Goal: Navigation & Orientation: Find specific page/section

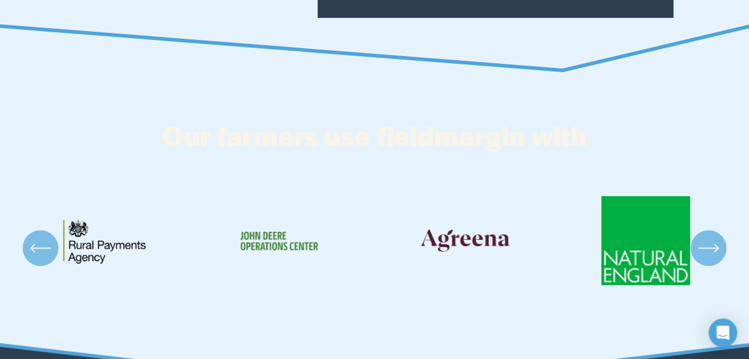
scroll to position [2065, 0]
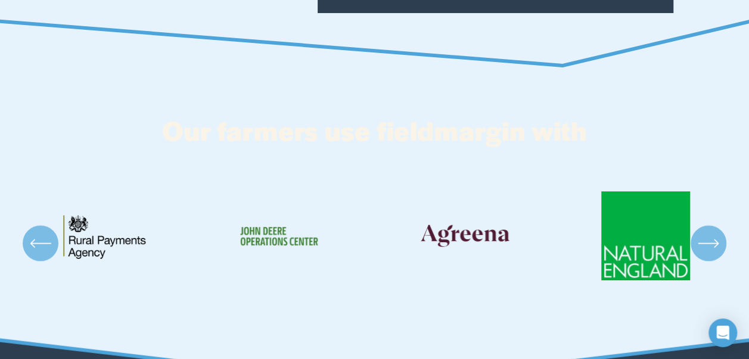
click at [710, 246] on icon "\a \a \a Next\a \a" at bounding box center [708, 242] width 21 height 21
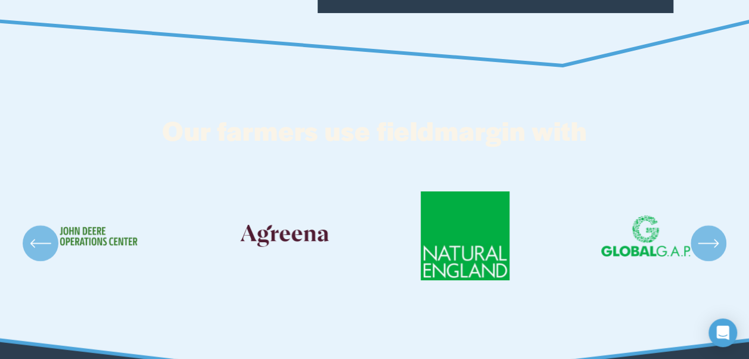
click at [710, 246] on icon "\a \a \a Next\a \a" at bounding box center [708, 242] width 21 height 21
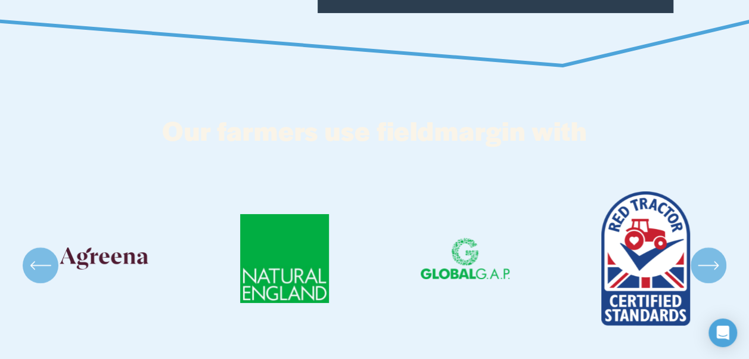
click at [710, 247] on div "\a \a \a Next\a \a" at bounding box center [709, 265] width 36 height 36
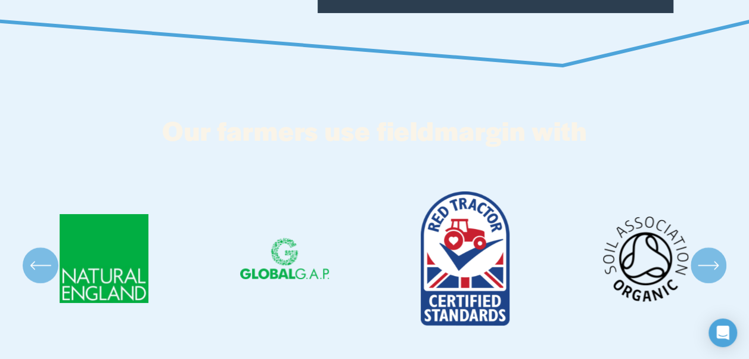
click at [710, 247] on div "\a \a \a Next\a \a" at bounding box center [709, 265] width 36 height 36
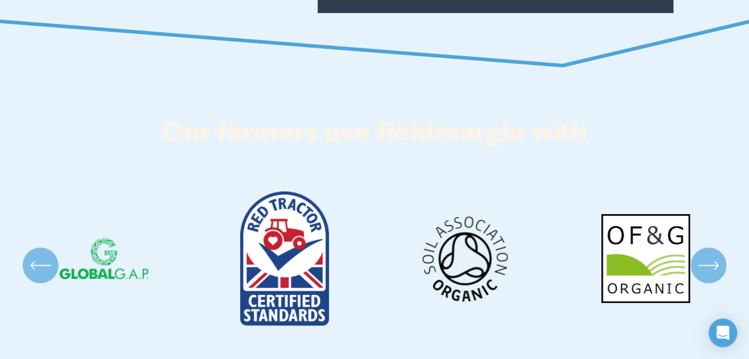
click at [710, 247] on div "\a \a \a Next\a \a" at bounding box center [709, 265] width 36 height 36
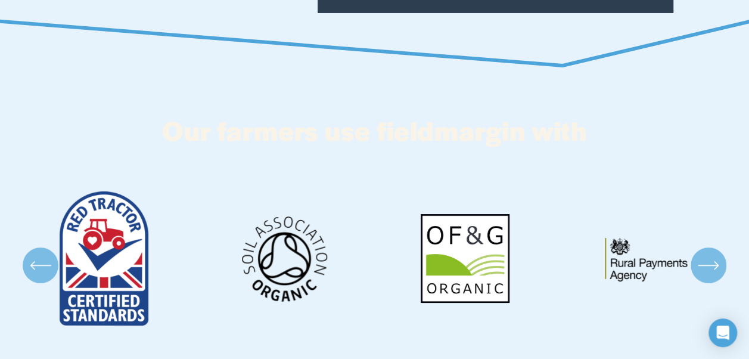
click at [710, 257] on icon "\a \a \a Next\a \a" at bounding box center [708, 265] width 21 height 21
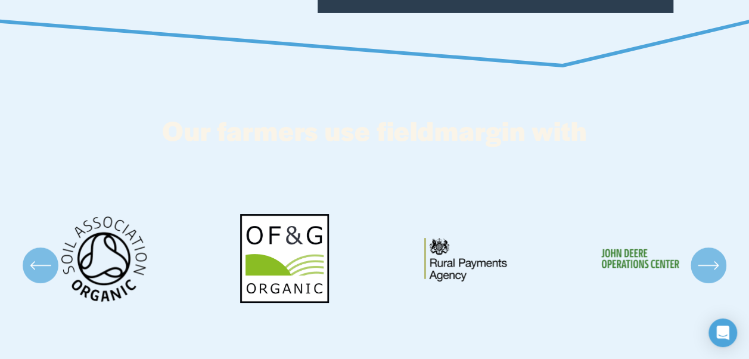
click at [710, 257] on icon "\a \a \a Next\a \a" at bounding box center [708, 265] width 21 height 21
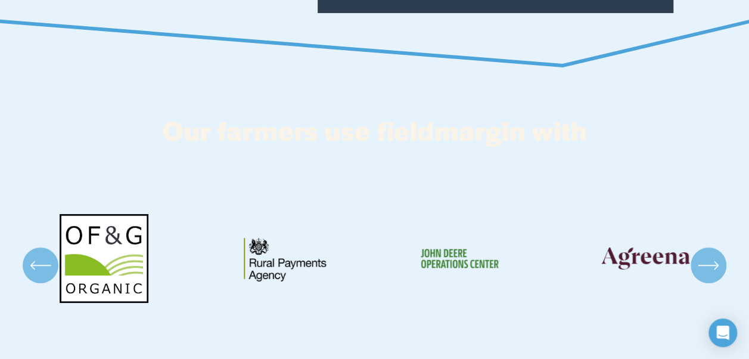
click at [710, 257] on icon "\a \a \a Next\a \a" at bounding box center [708, 265] width 21 height 21
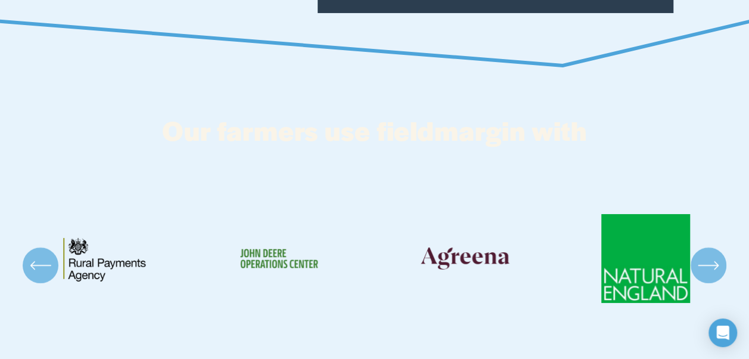
click at [710, 257] on icon "\a \a \a Next\a \a" at bounding box center [708, 265] width 21 height 21
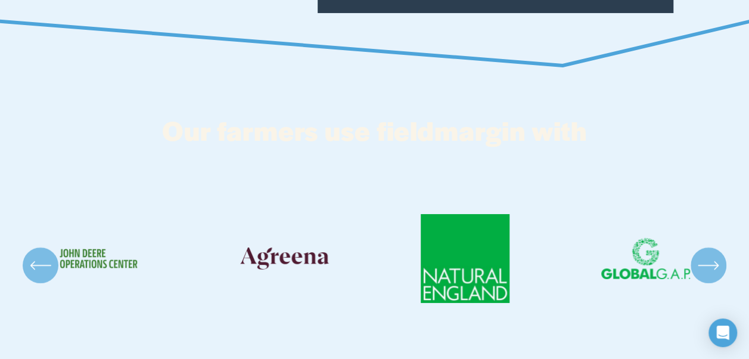
click at [710, 257] on icon "\a \a \a Next\a \a" at bounding box center [708, 265] width 21 height 21
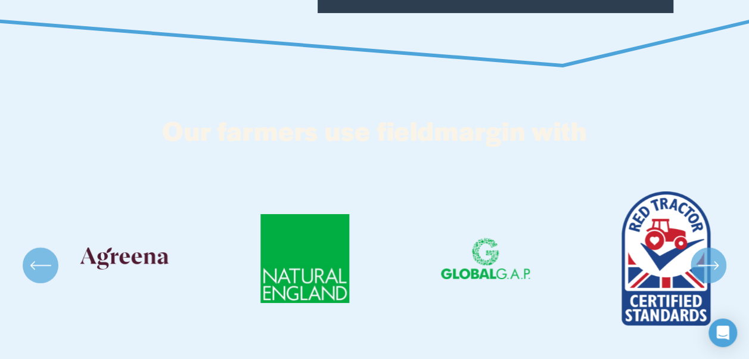
click at [710, 257] on icon "\a \a \a Next\a \a" at bounding box center [708, 265] width 21 height 21
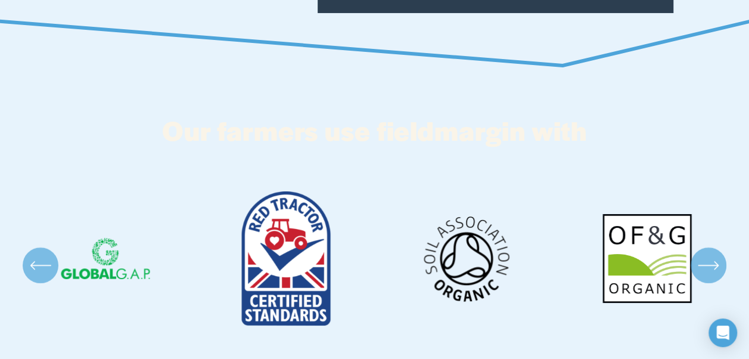
click at [710, 257] on icon "\a \a \a Next\a \a" at bounding box center [708, 265] width 21 height 21
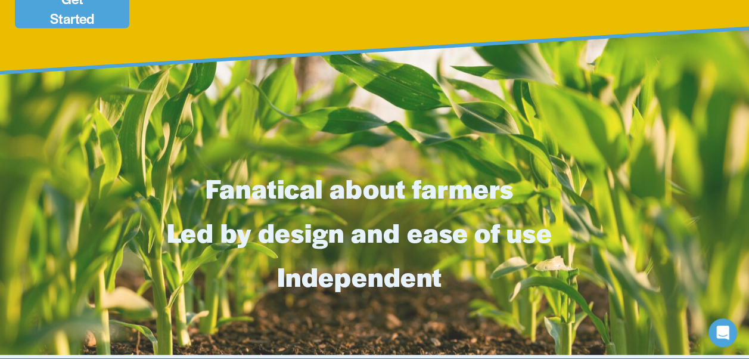
scroll to position [0, 0]
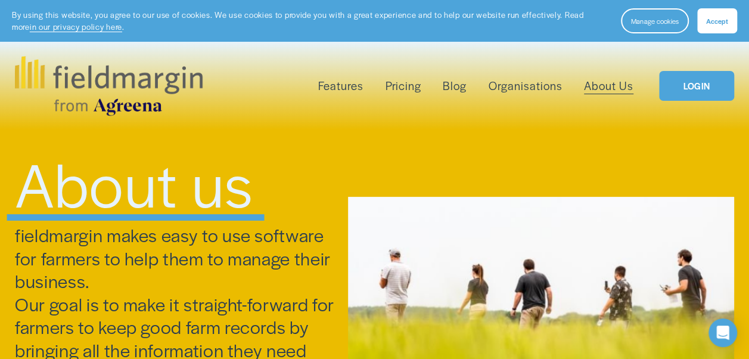
click at [0, 0] on span "Livestock" at bounding box center [0, 0] width 0 height 0
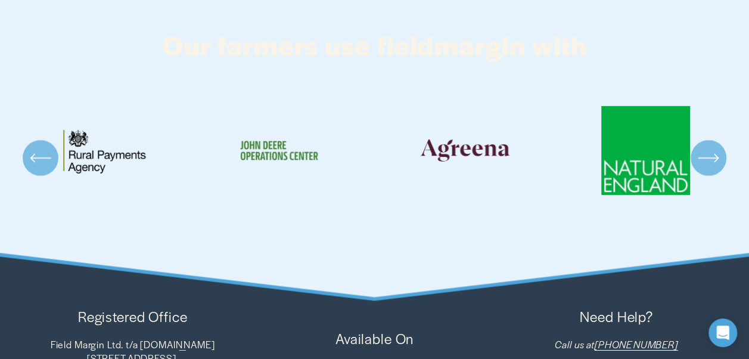
scroll to position [1841, 0]
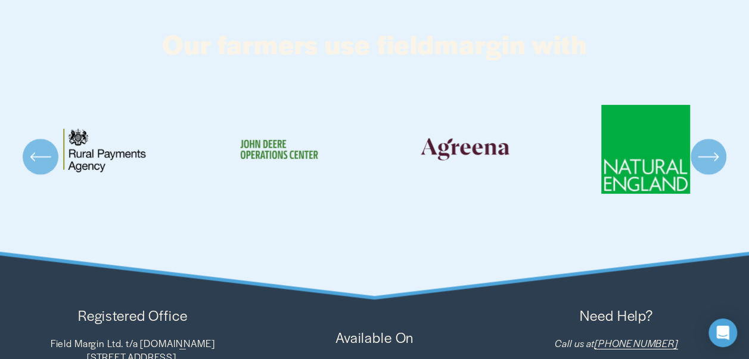
click at [32, 167] on div "\a \a Previous\a \a \a" at bounding box center [41, 157] width 36 height 36
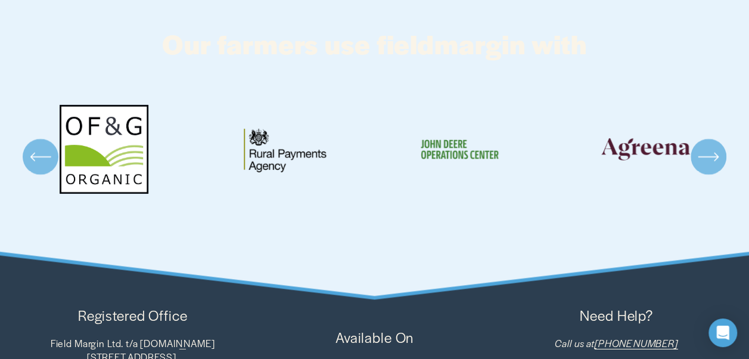
click at [32, 167] on div "\a \a Previous\a \a \a" at bounding box center [41, 157] width 36 height 36
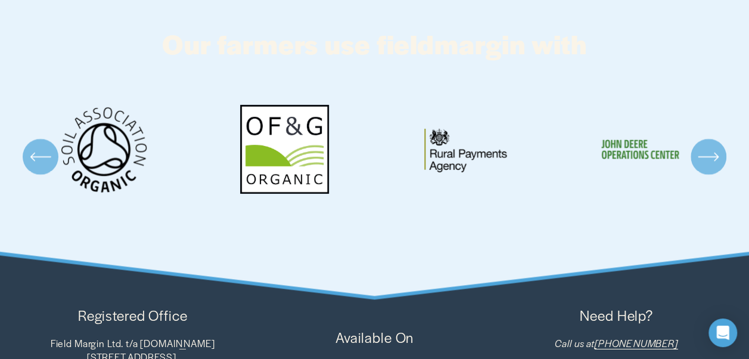
click at [32, 167] on div "\a \a Previous\a \a \a" at bounding box center [41, 157] width 36 height 36
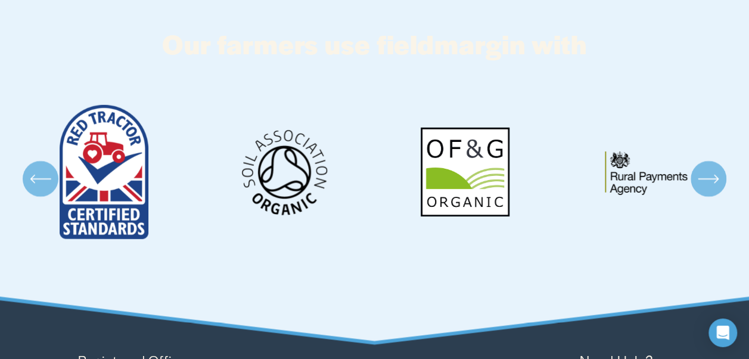
click at [32, 168] on icon "\a \a Previous\a \a \a" at bounding box center [40, 178] width 21 height 21
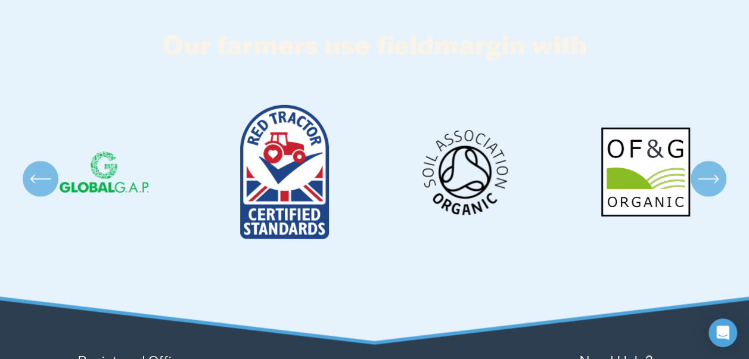
click at [32, 168] on icon "\a \a Previous\a \a \a" at bounding box center [40, 178] width 21 height 21
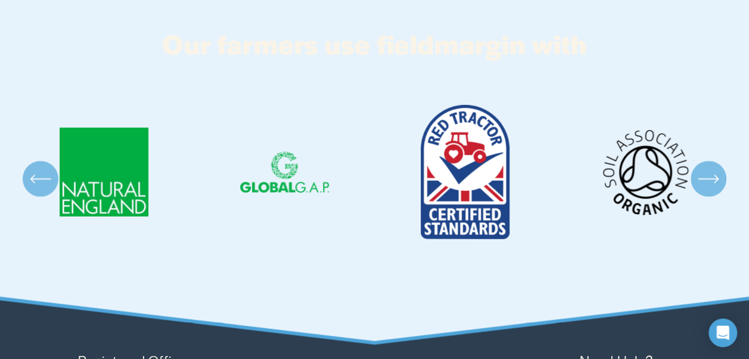
click at [32, 168] on icon "\a \a Previous\a \a \a" at bounding box center [40, 178] width 21 height 21
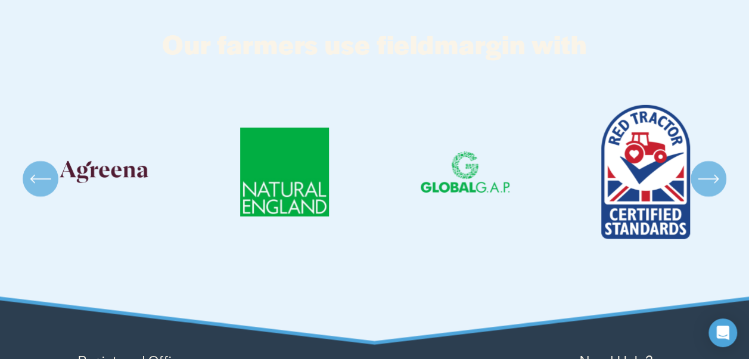
click at [32, 168] on icon "\a \a Previous\a \a \a" at bounding box center [40, 178] width 21 height 21
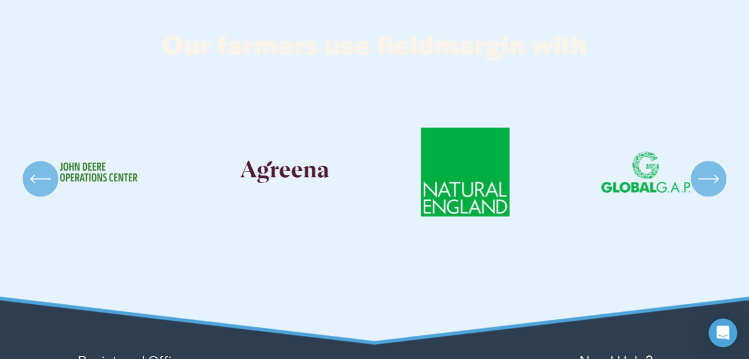
click at [32, 168] on icon "\a \a Previous\a \a \a" at bounding box center [40, 178] width 21 height 21
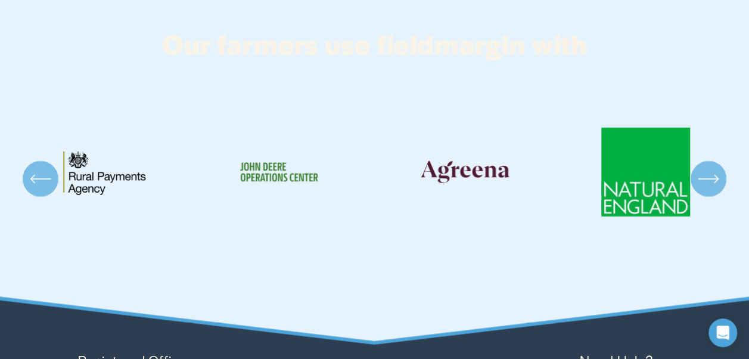
click at [32, 168] on icon "\a \a Previous\a \a \a" at bounding box center [40, 178] width 21 height 21
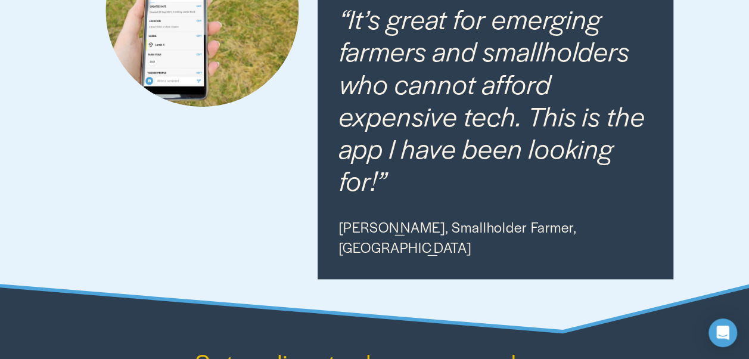
scroll to position [0, 0]
